Goal: Contribute content

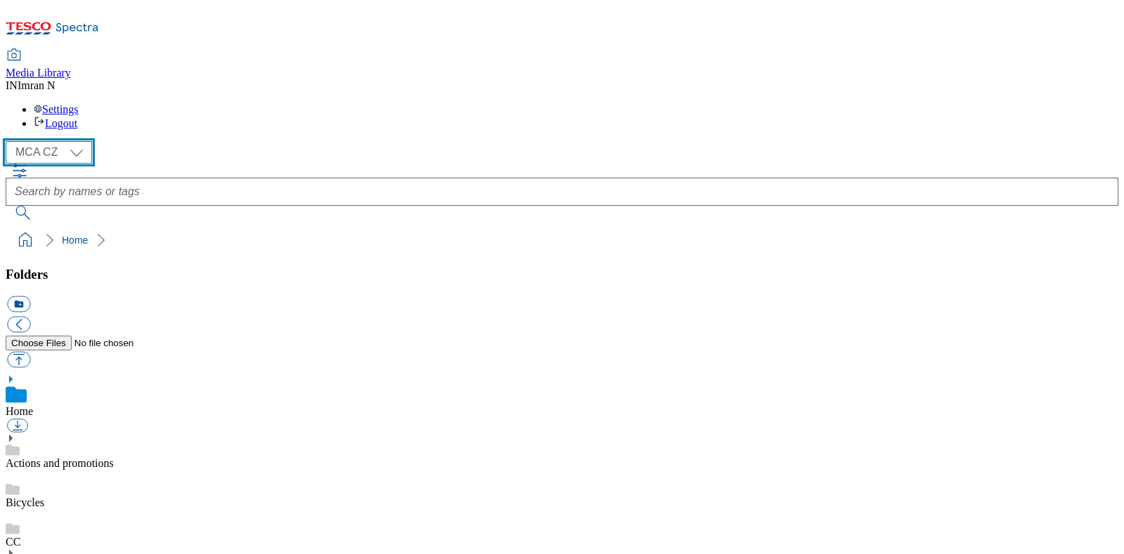
click at [79, 141] on select "MCA CZ MCA HU MCA MY MCA SK MCA TH MCA UK" at bounding box center [49, 152] width 86 height 22
select select "flare-mca-sk"
click at [9, 141] on select "MCA CZ MCA HU MCA MY MCA SK MCA TH MCA UK" at bounding box center [49, 152] width 86 height 22
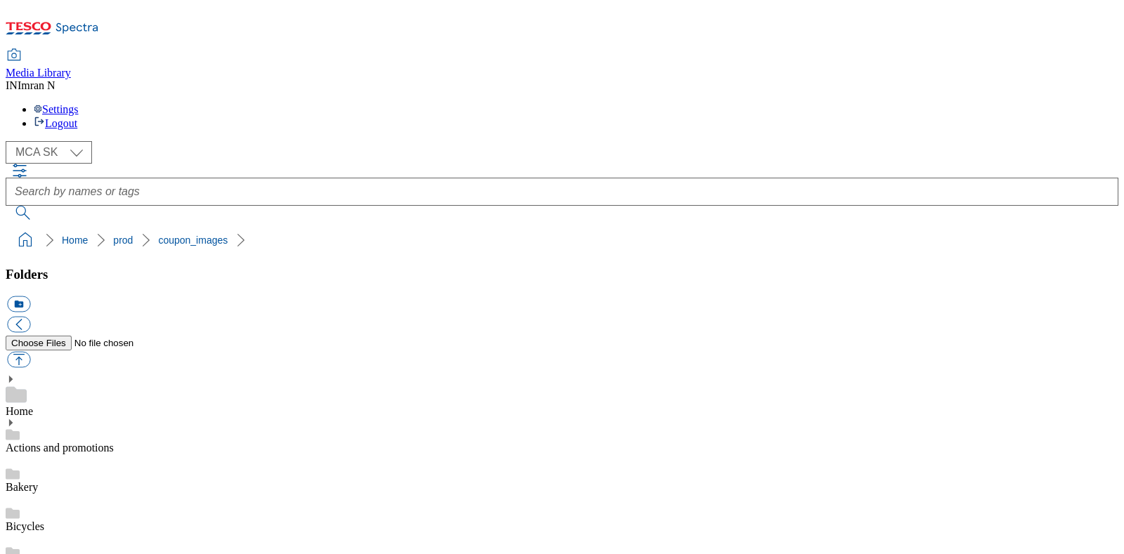
copy span "247821"
click at [847, 227] on ol "Home prod coupon_images" at bounding box center [566, 240] width 1105 height 27
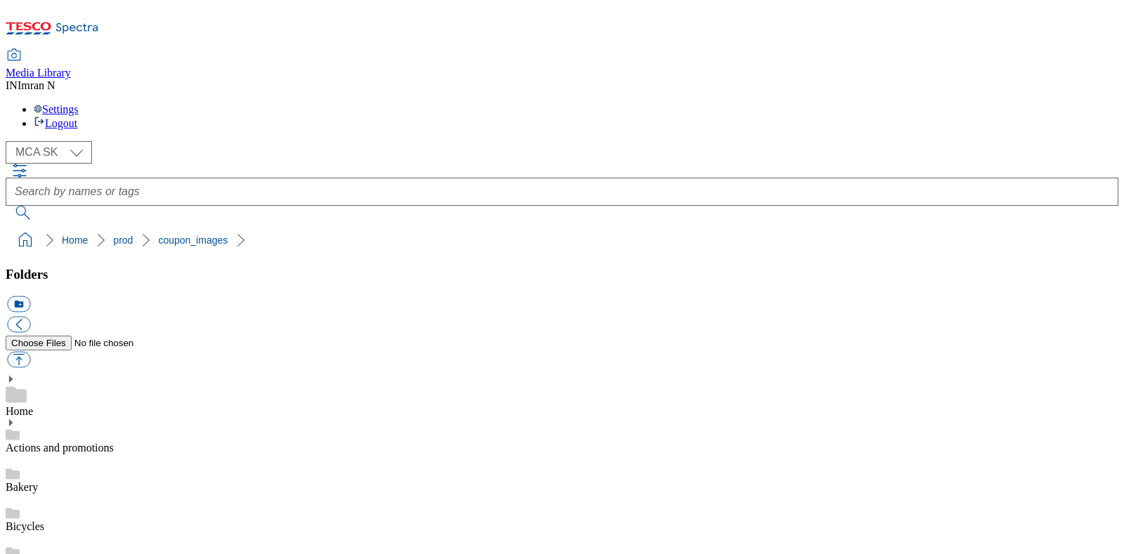
click at [30, 352] on button "button" at bounding box center [18, 360] width 23 height 16
type input "C:\fakepath\A88_1101_F.jpg"
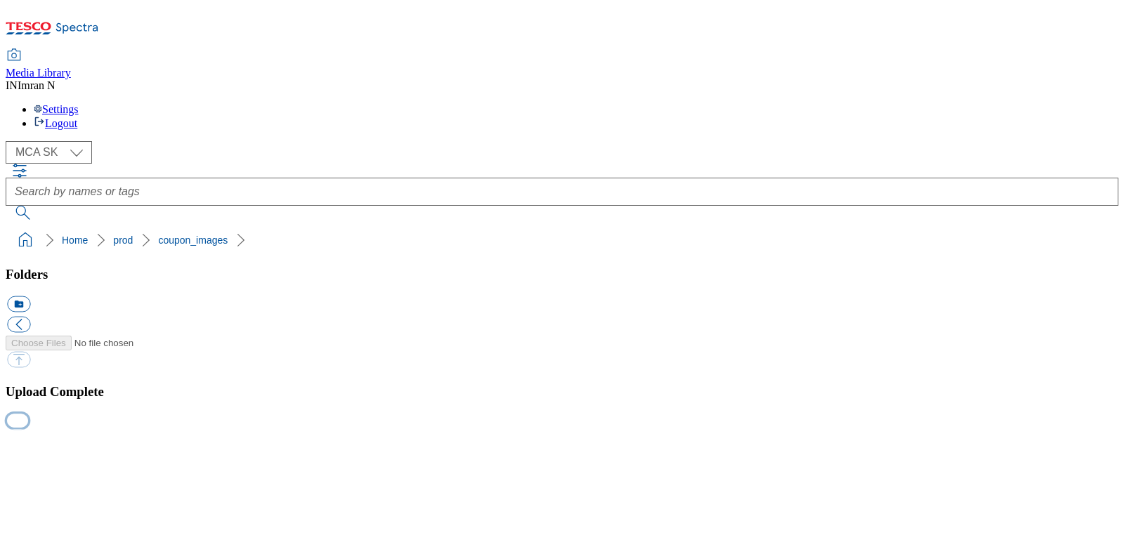
click at [28, 427] on button "button" at bounding box center [17, 420] width 21 height 13
